Goal: Information Seeking & Learning: Learn about a topic

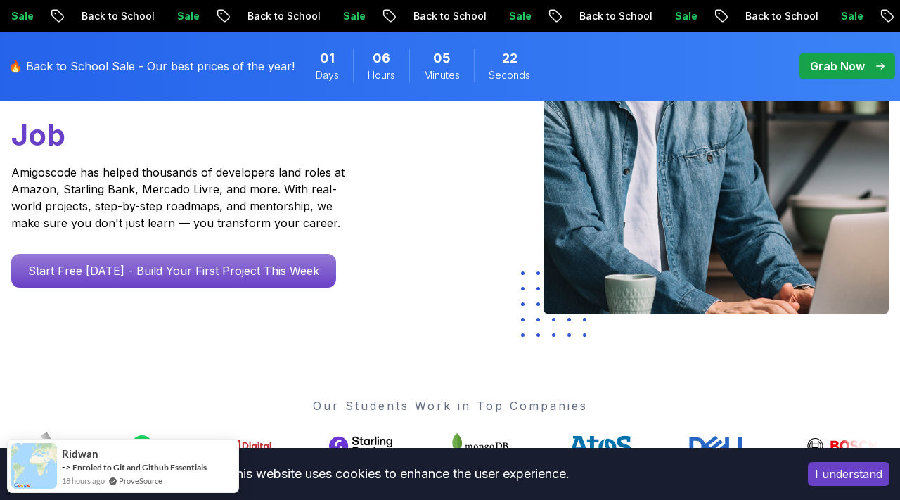
scroll to position [293, 0]
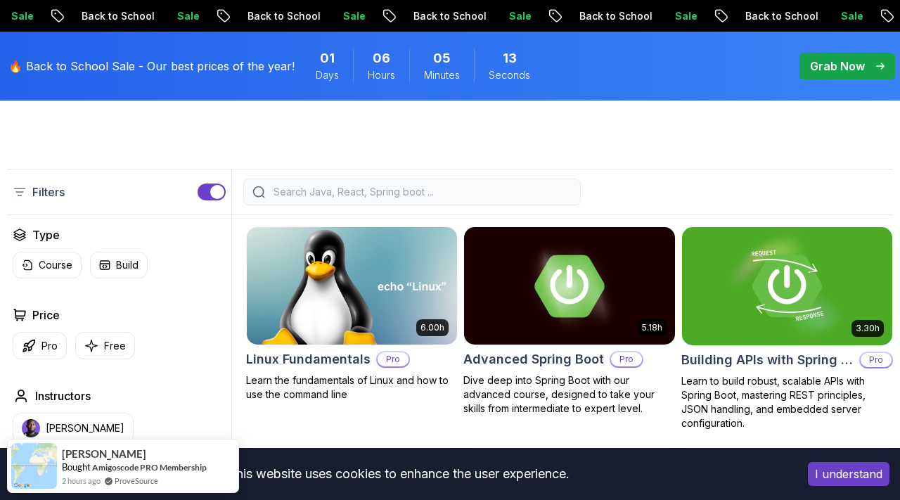
scroll to position [301, 0]
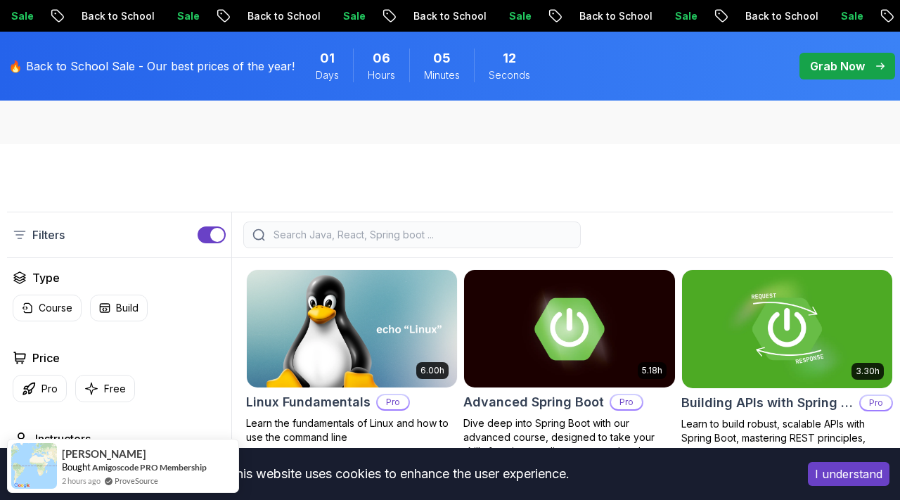
click at [318, 235] on input "search" at bounding box center [421, 235] width 301 height 14
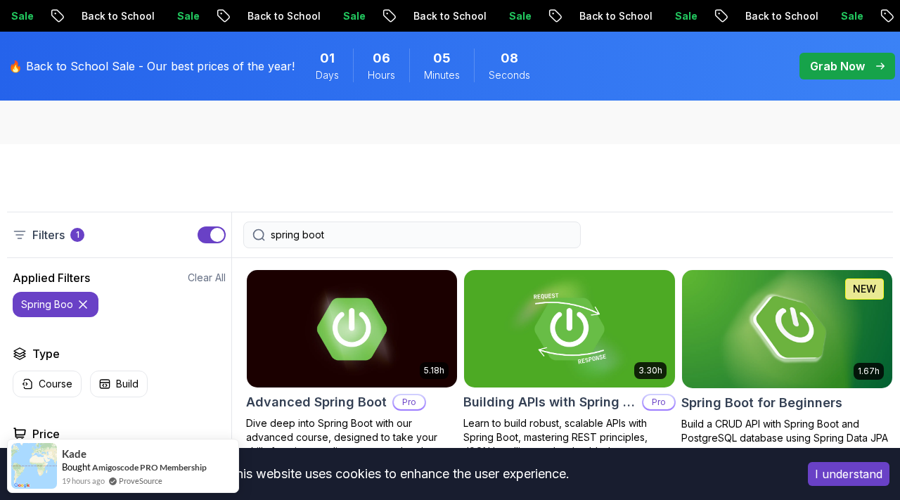
type input "spring boot"
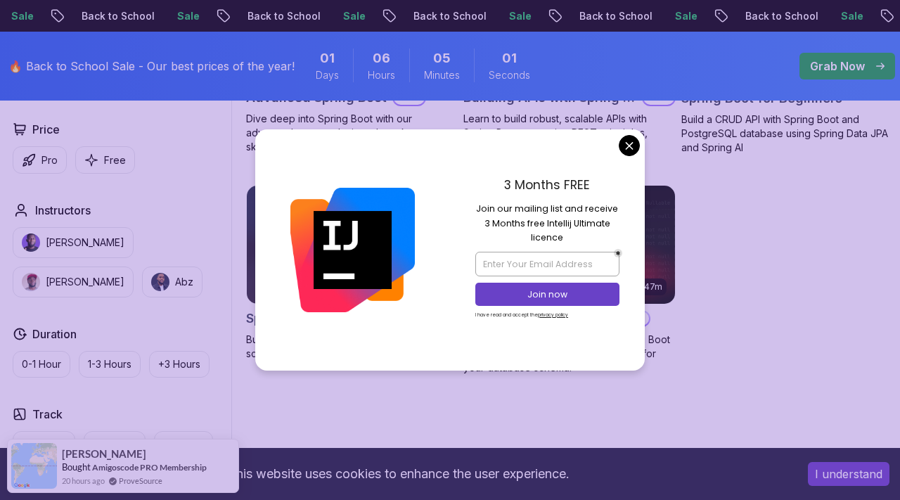
scroll to position [612, 0]
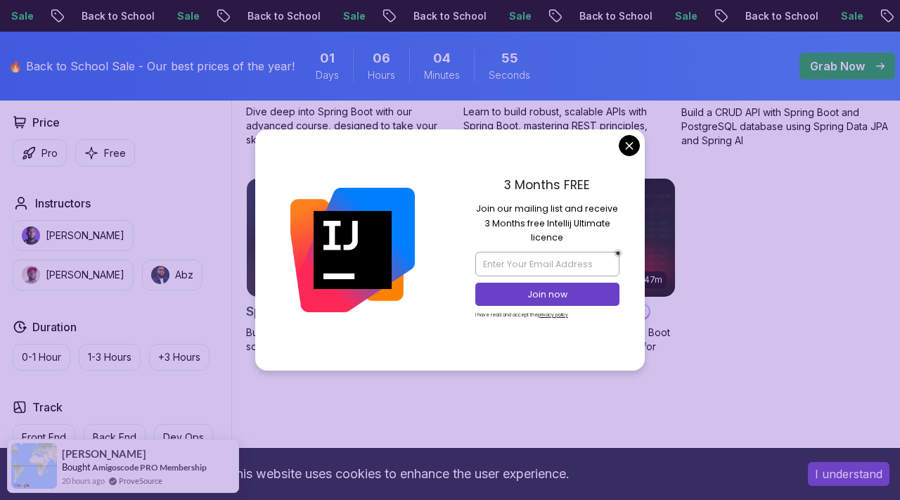
click at [627, 143] on body "Sale Back to School Sale Back to School Sale Back to School Sale Back to School…" at bounding box center [450, 354] width 900 height 1932
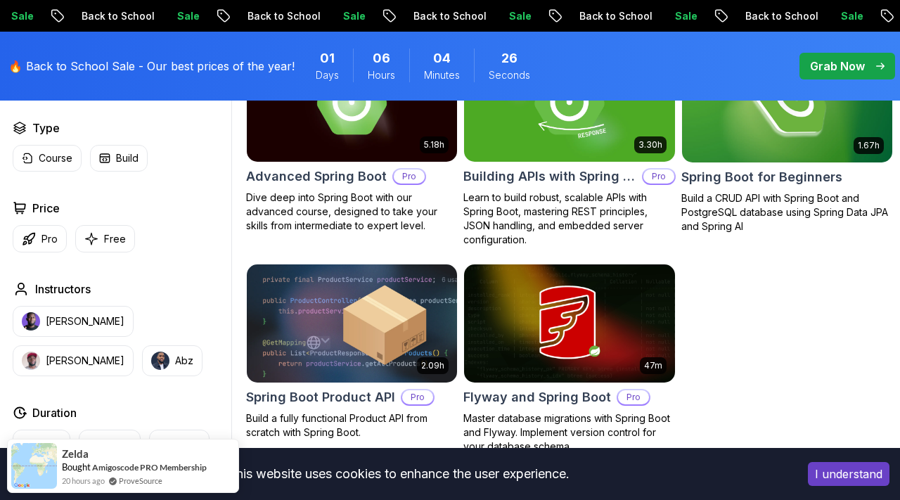
scroll to position [513, 0]
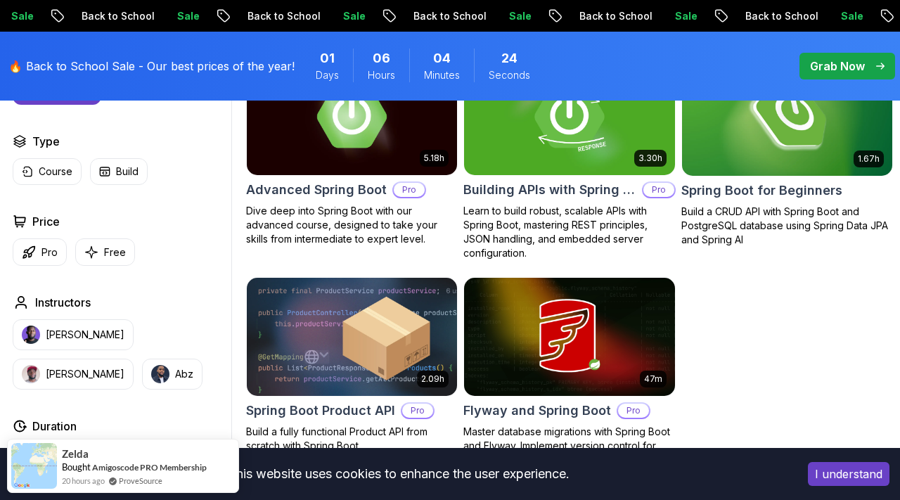
click at [298, 348] on img at bounding box center [352, 337] width 221 height 124
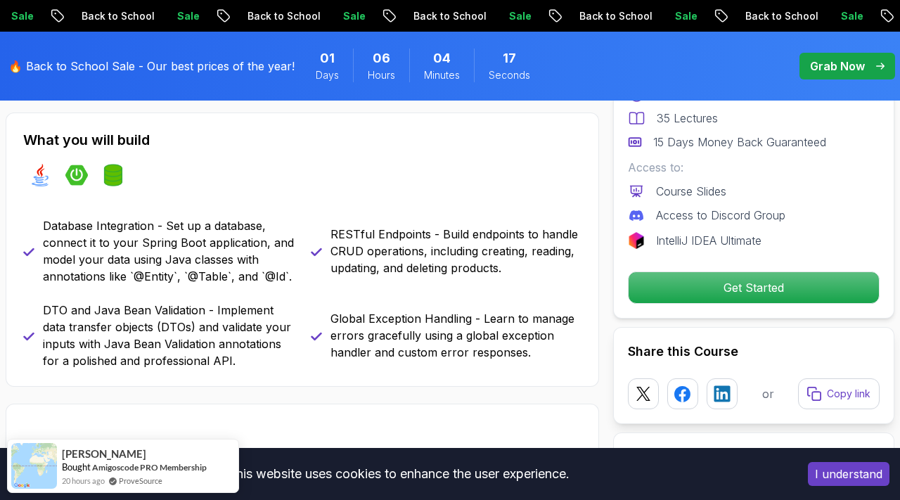
scroll to position [548, 0]
